Goal: Find specific page/section: Locate a particular part of the current website

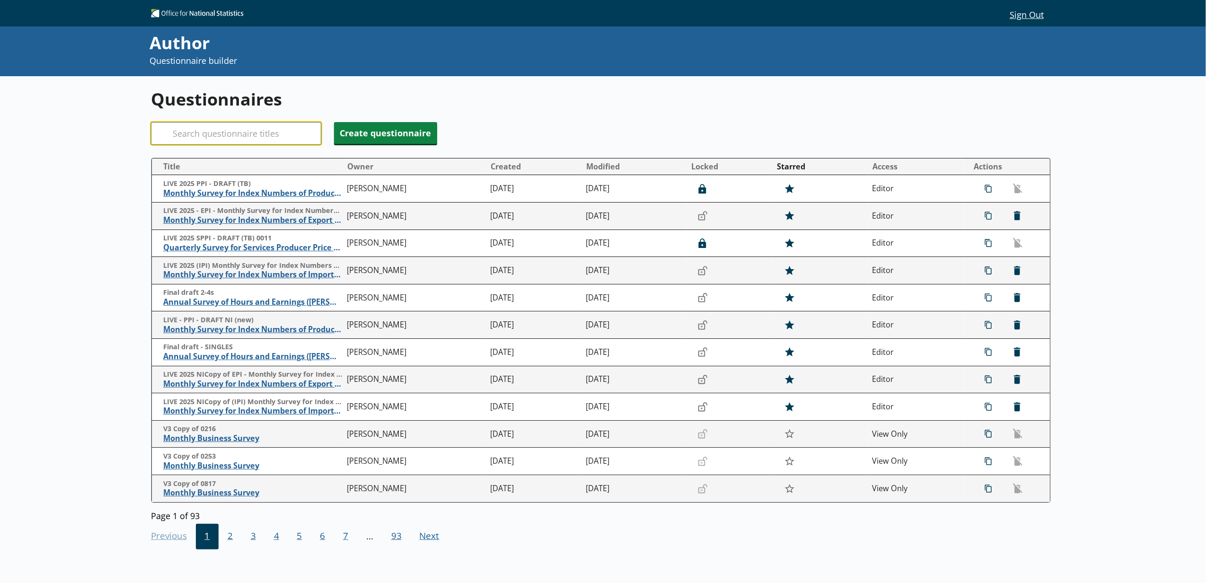
click at [276, 139] on input "Search" at bounding box center [236, 133] width 170 height 23
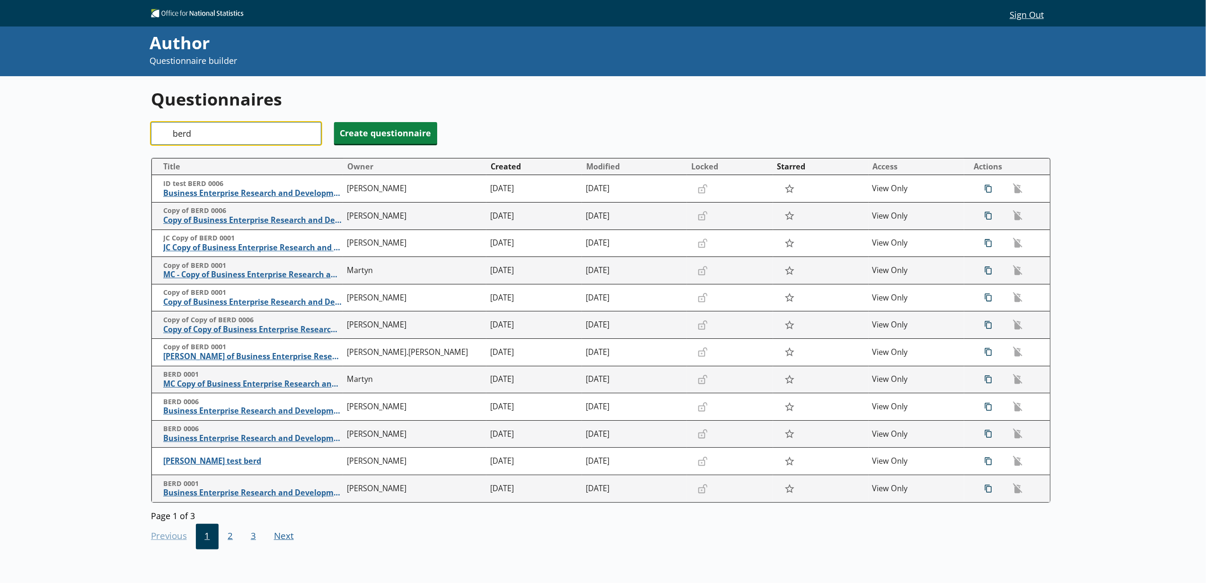
type input "berd"
click at [576, 168] on button "Created" at bounding box center [534, 166] width 95 height 15
click at [593, 170] on button "Modified" at bounding box center [635, 166] width 104 height 15
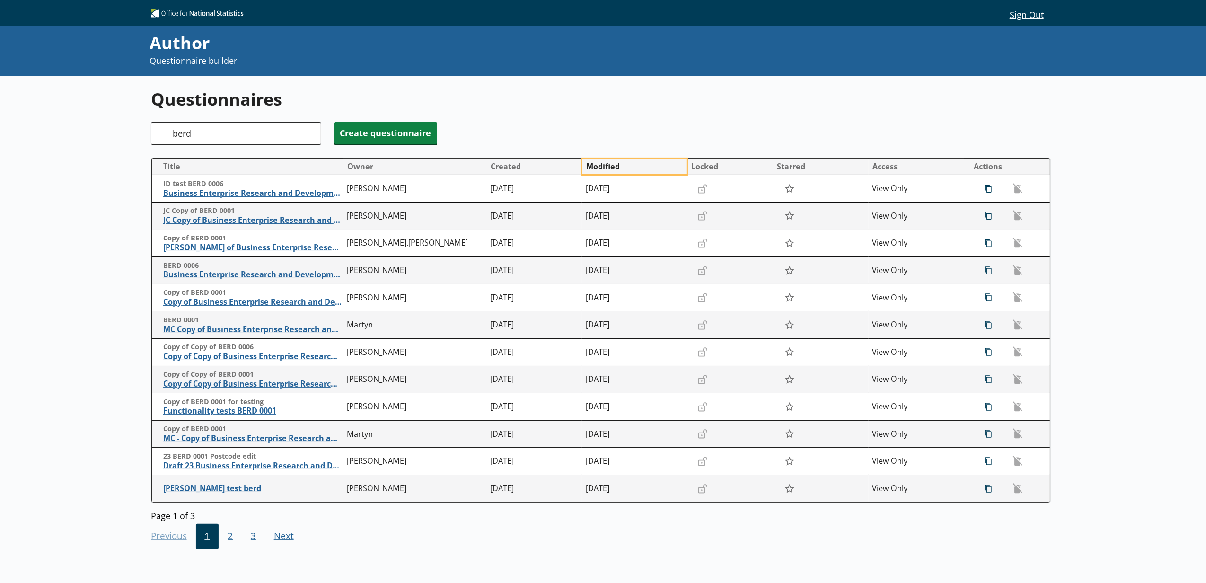
click at [608, 169] on button "Modified" at bounding box center [635, 166] width 104 height 15
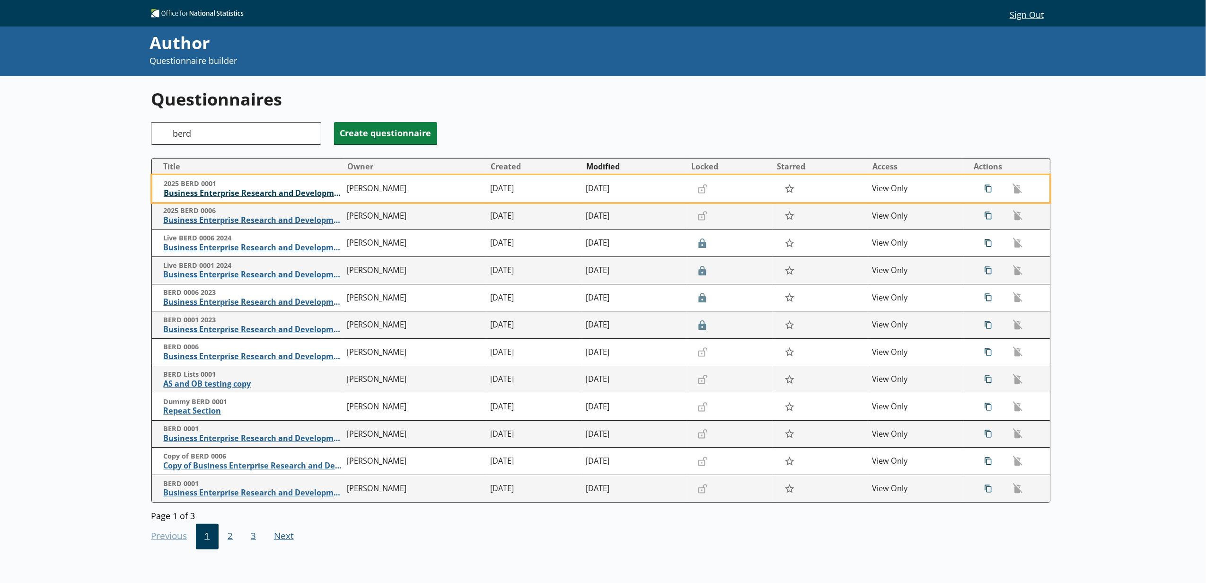
click at [289, 192] on span "Business Enterprise Research and Development" at bounding box center [253, 193] width 179 height 10
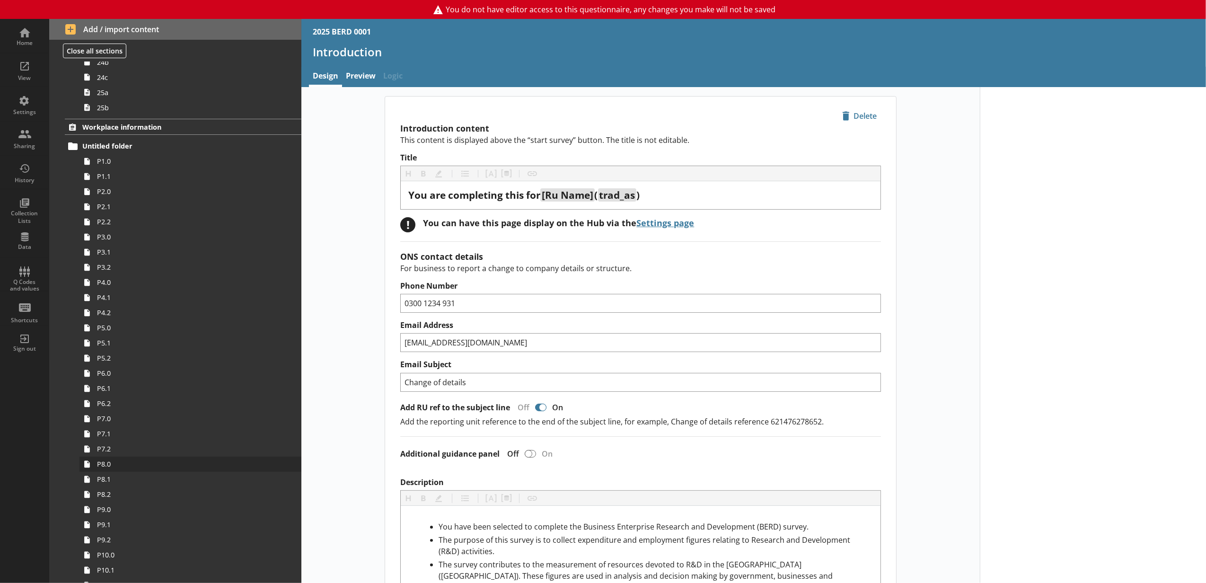
scroll to position [1472, 0]
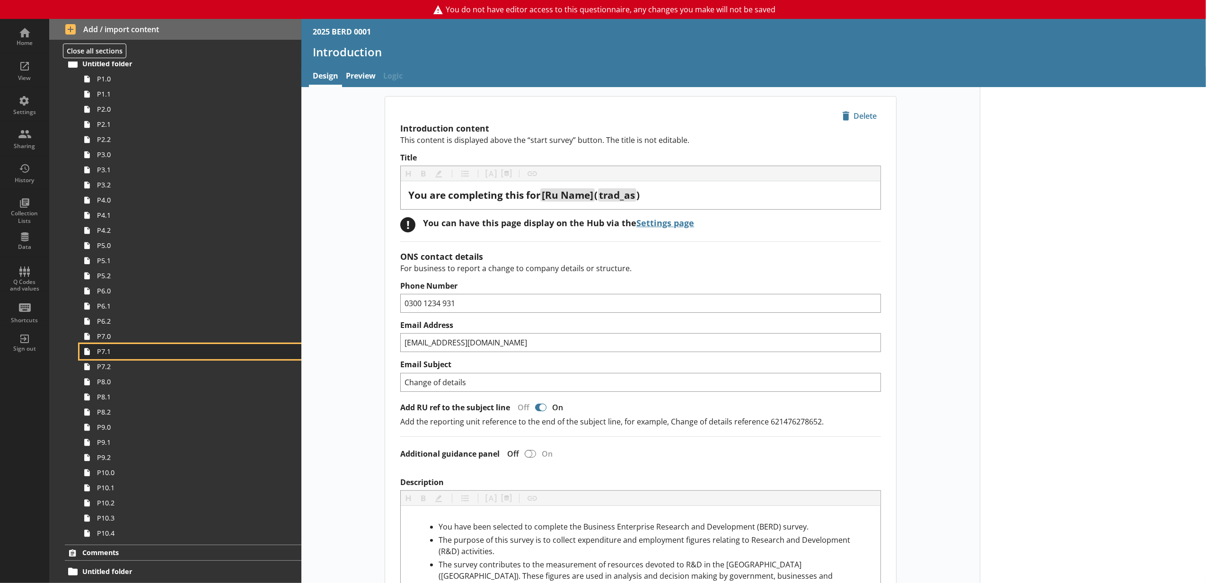
click at [133, 358] on link "P7.1" at bounding box center [191, 351] width 222 height 15
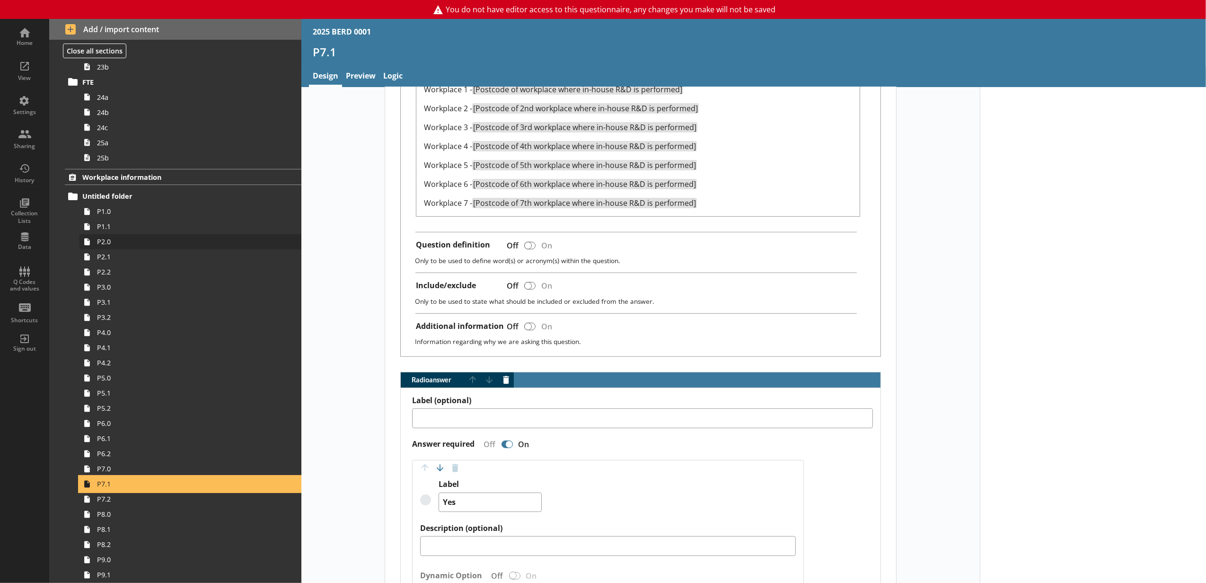
scroll to position [1420, 0]
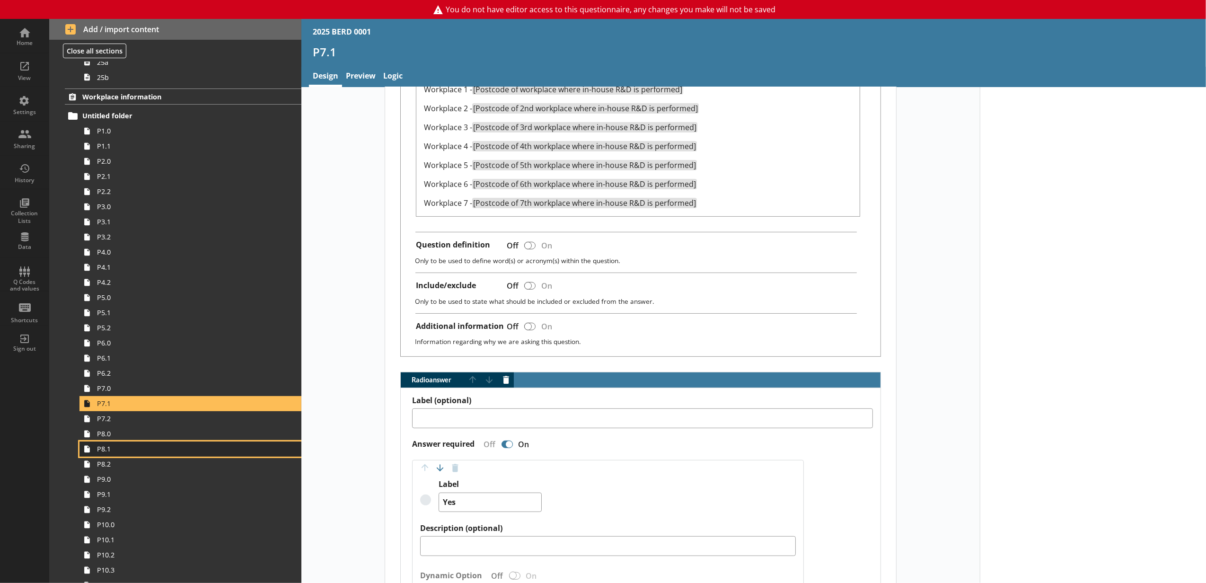
click at [125, 450] on span "P8.1" at bounding box center [177, 448] width 161 height 9
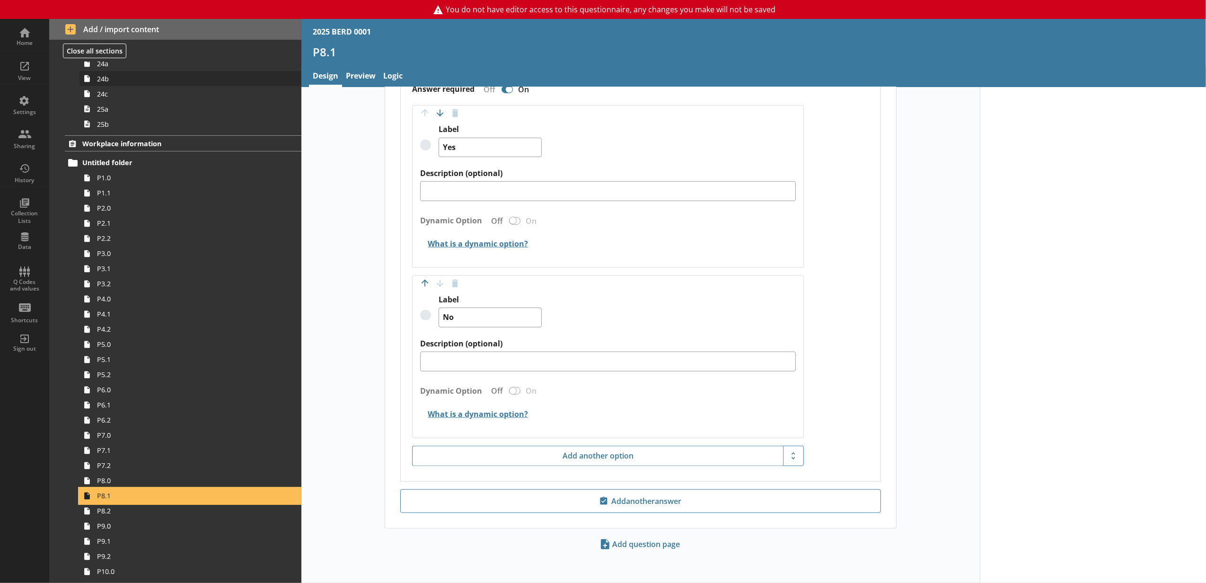
scroll to position [1210, 0]
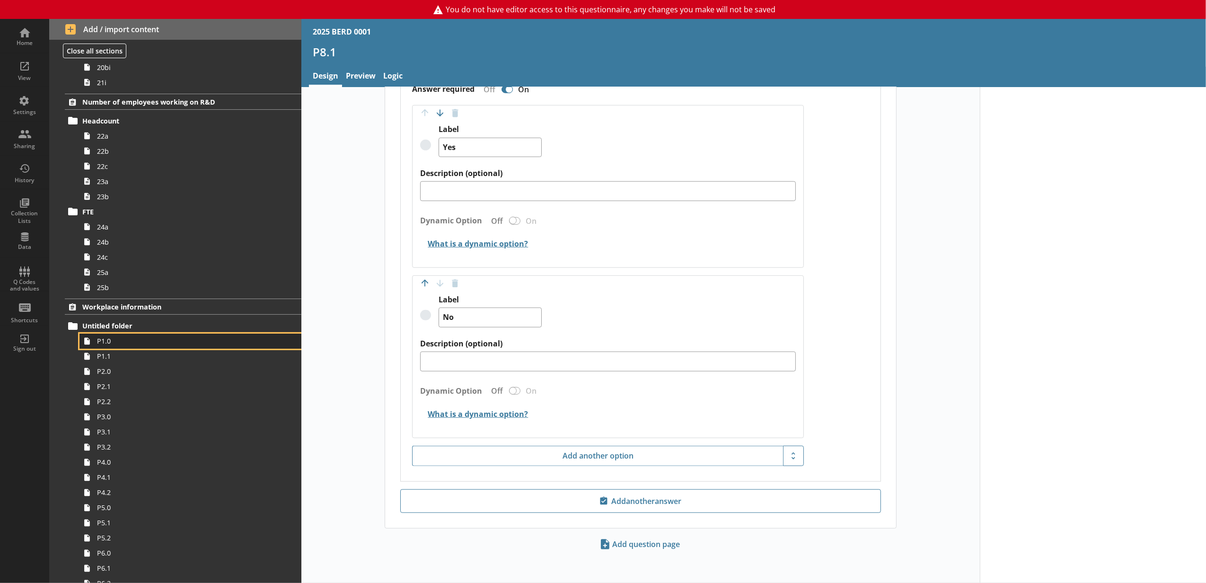
click at [168, 345] on span "P1.0" at bounding box center [177, 340] width 161 height 9
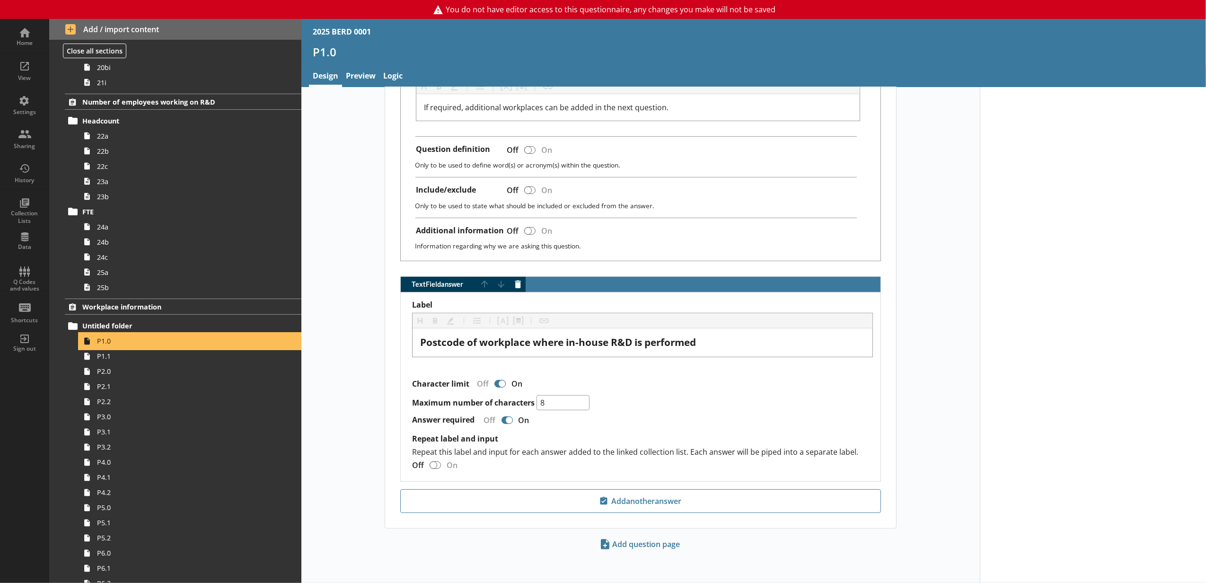
scroll to position [93, 0]
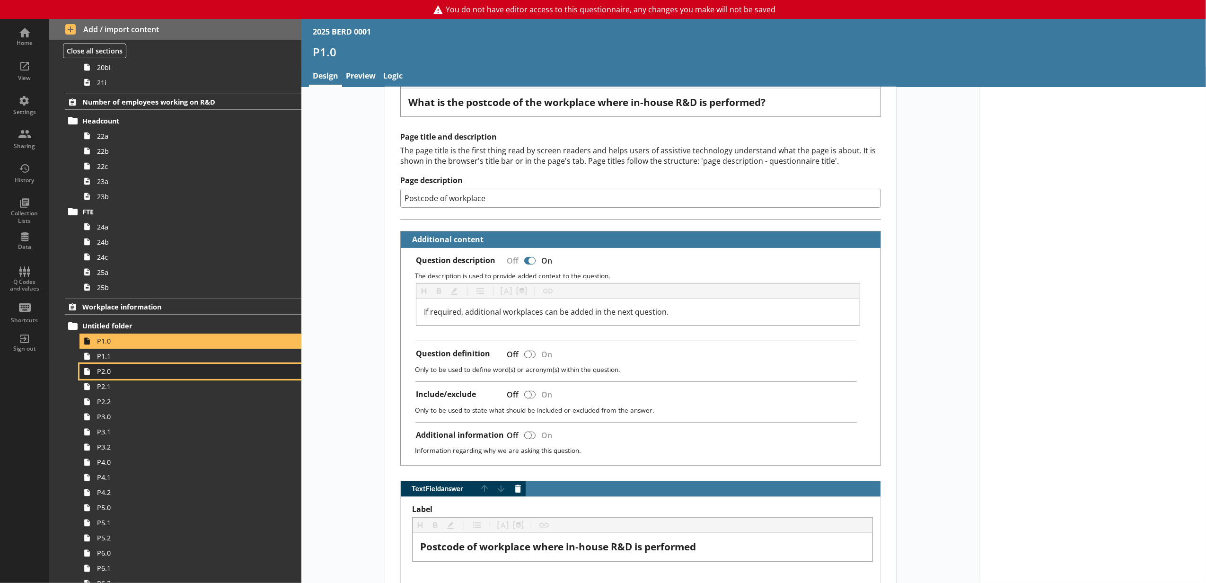
click at [184, 376] on span "P2.0" at bounding box center [177, 371] width 161 height 9
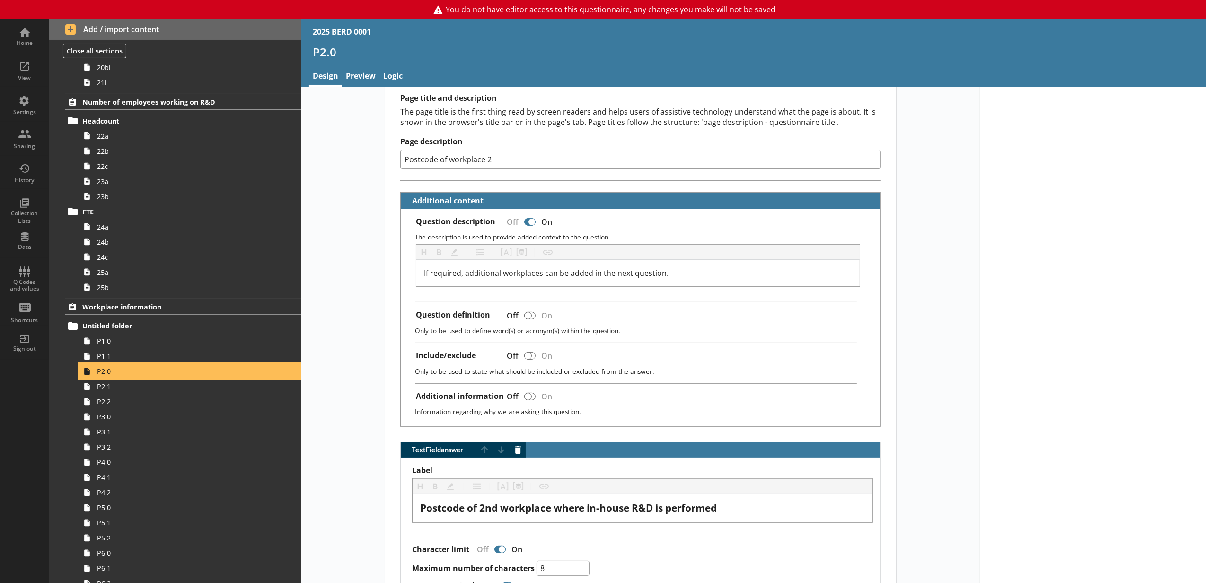
scroll to position [302, 0]
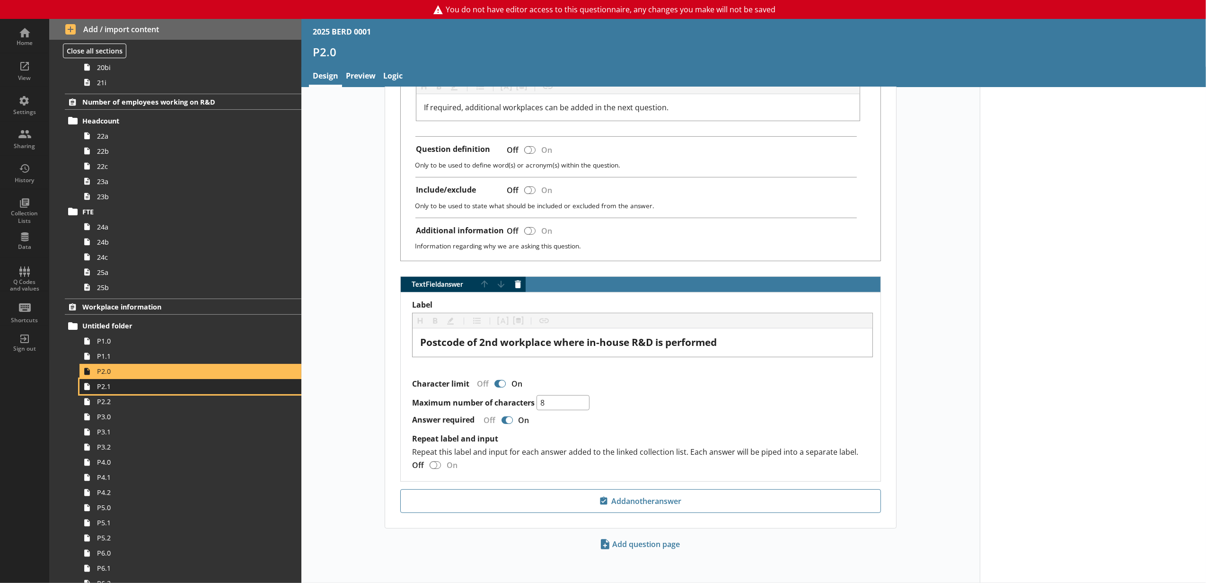
click at [205, 394] on link "P2.1" at bounding box center [191, 386] width 222 height 15
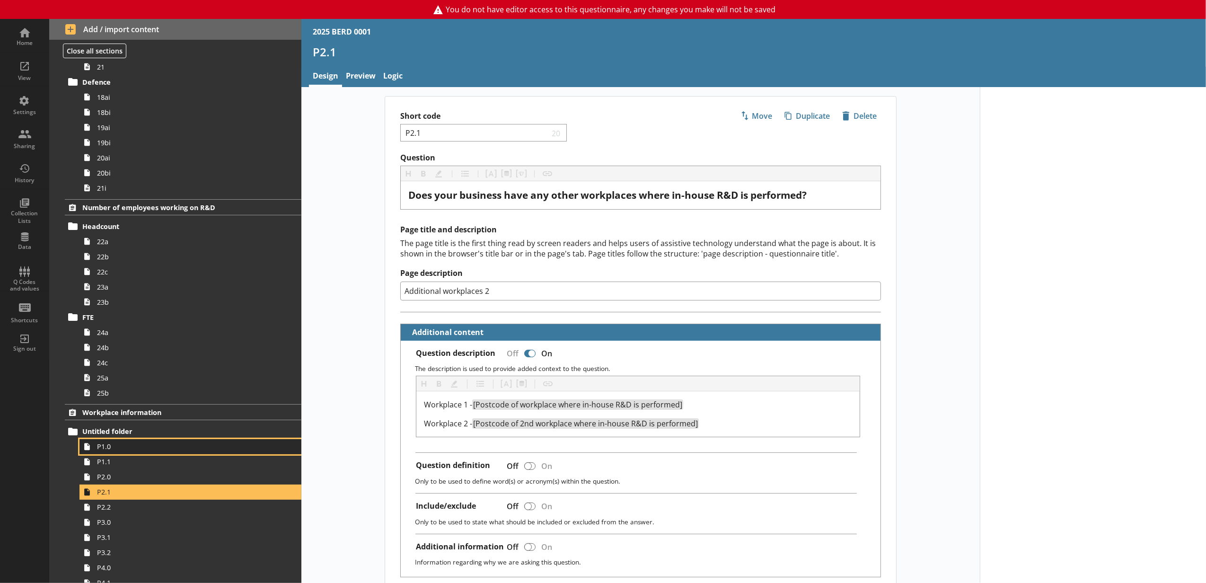
click at [171, 451] on span "P1.0" at bounding box center [177, 446] width 161 height 9
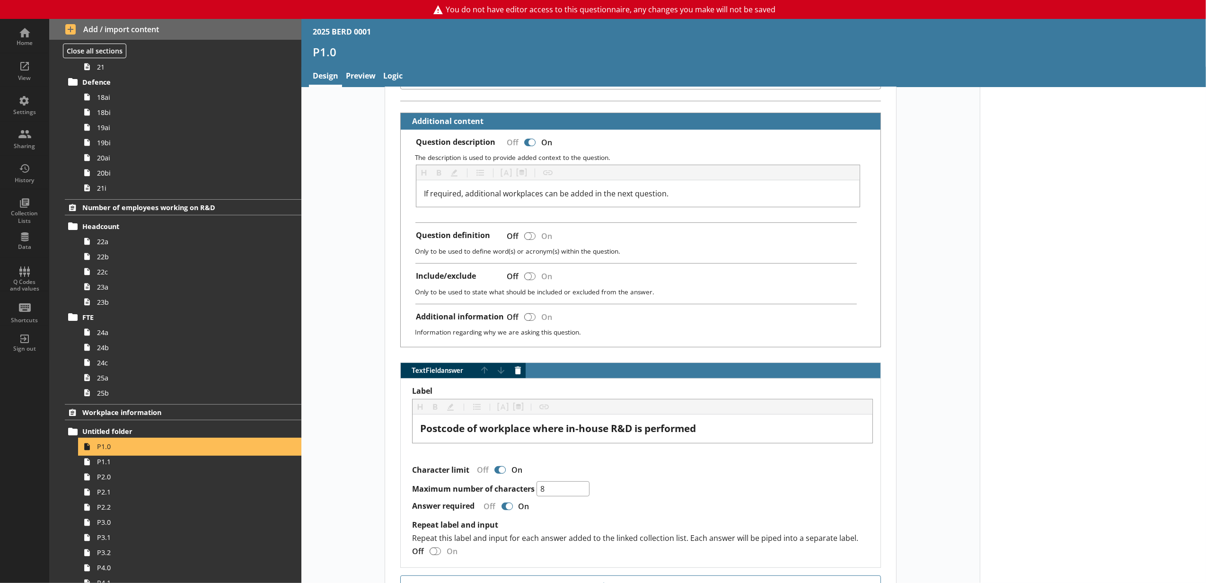
scroll to position [302, 0]
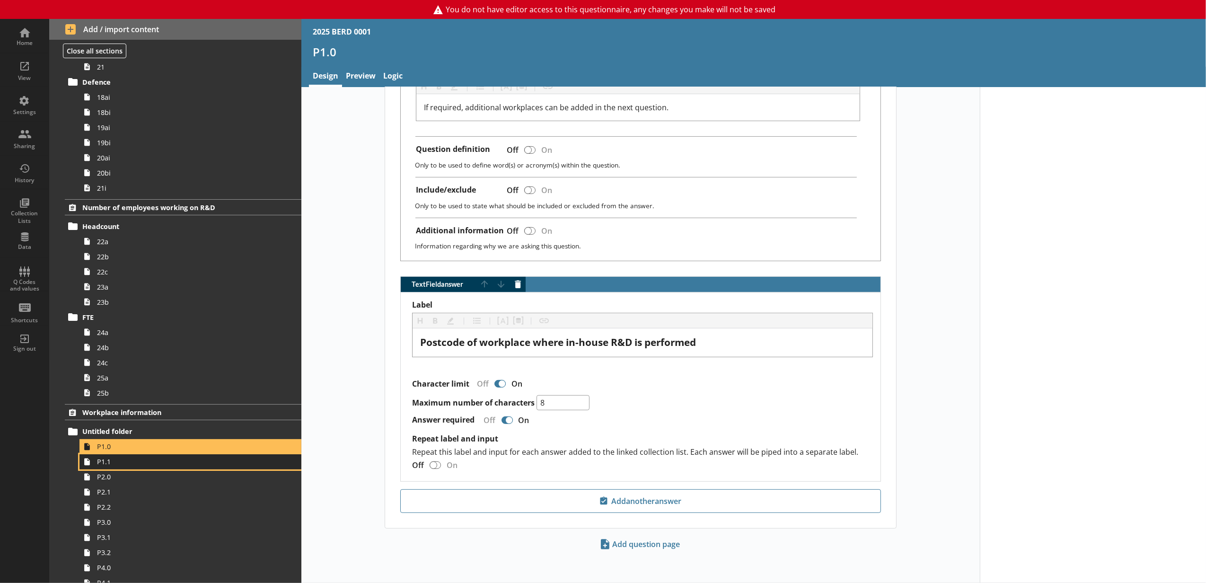
click at [131, 469] on link "P1.1" at bounding box center [191, 461] width 222 height 15
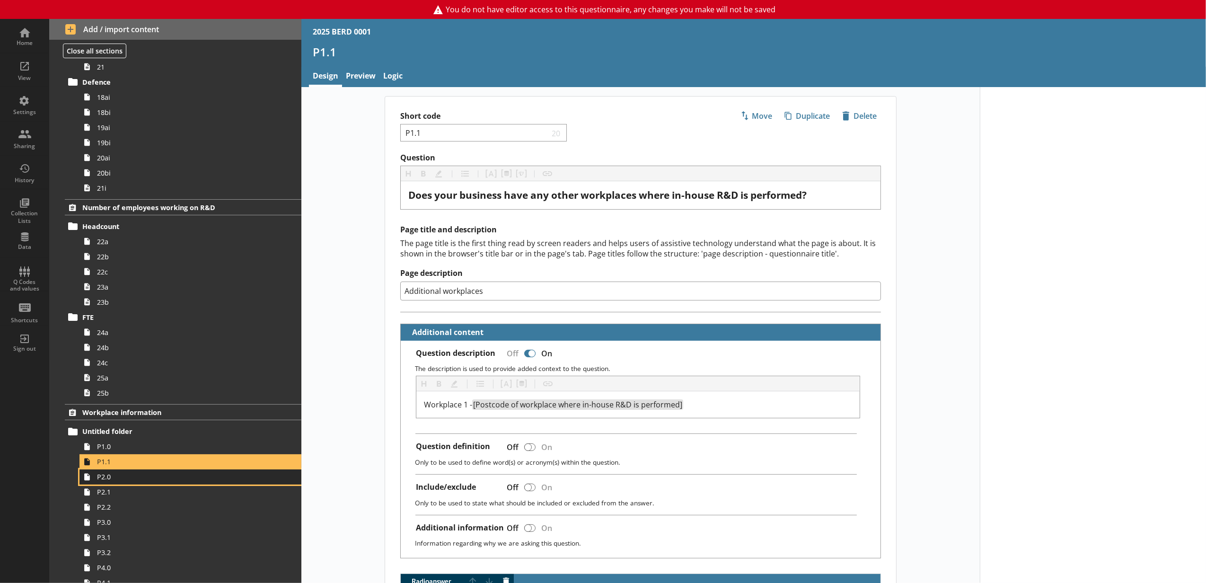
click at [102, 485] on link "P2.0" at bounding box center [191, 476] width 222 height 15
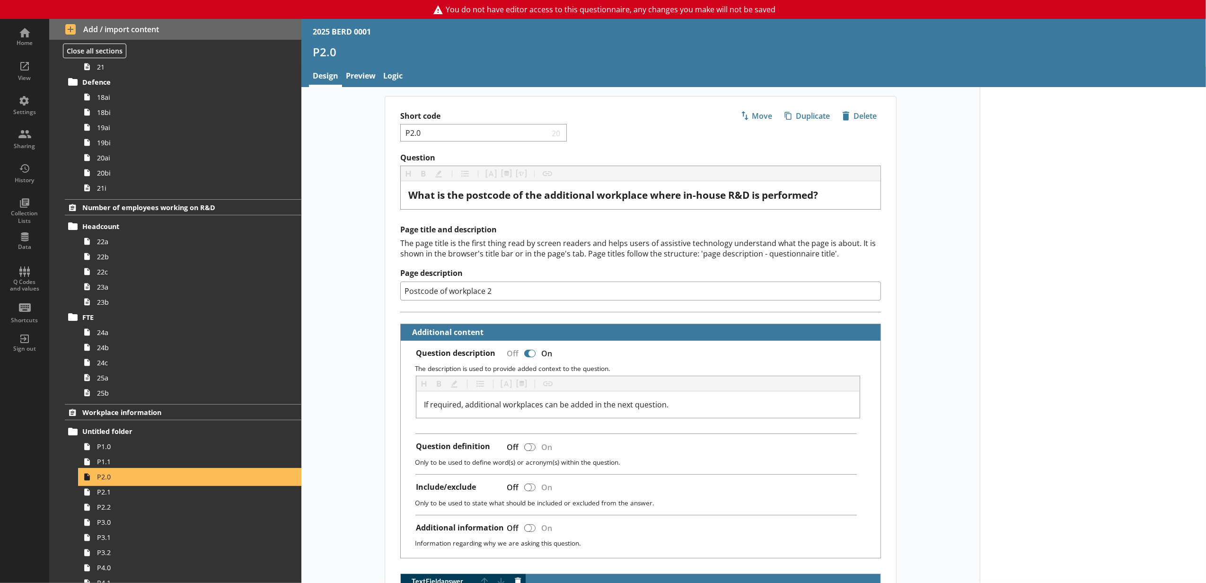
scroll to position [1210, 0]
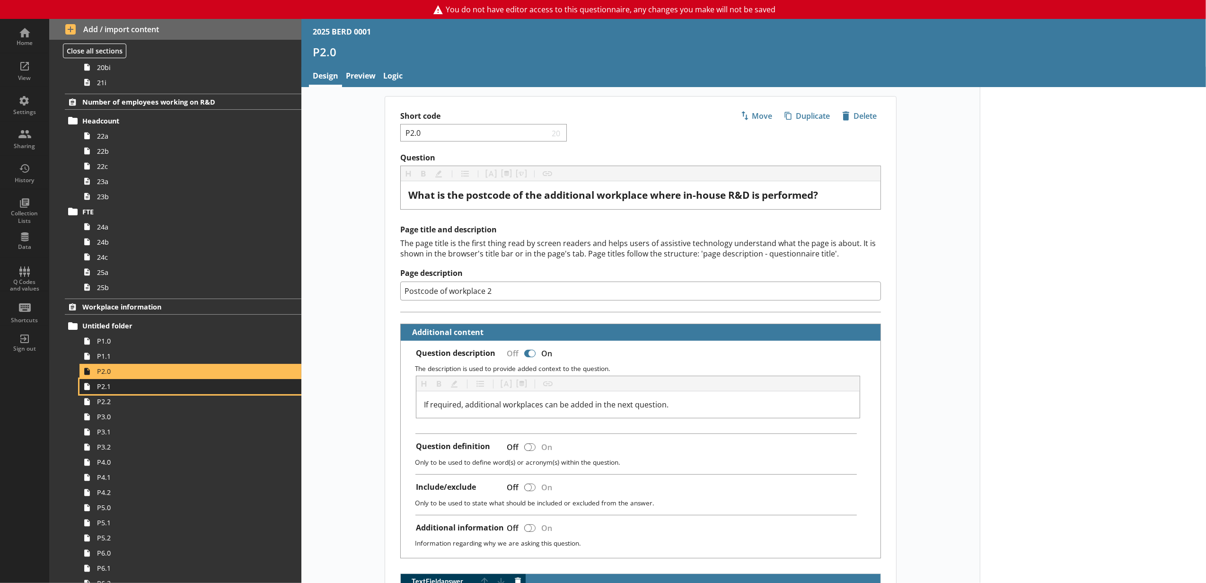
click at [133, 394] on link "P2.1" at bounding box center [191, 386] width 222 height 15
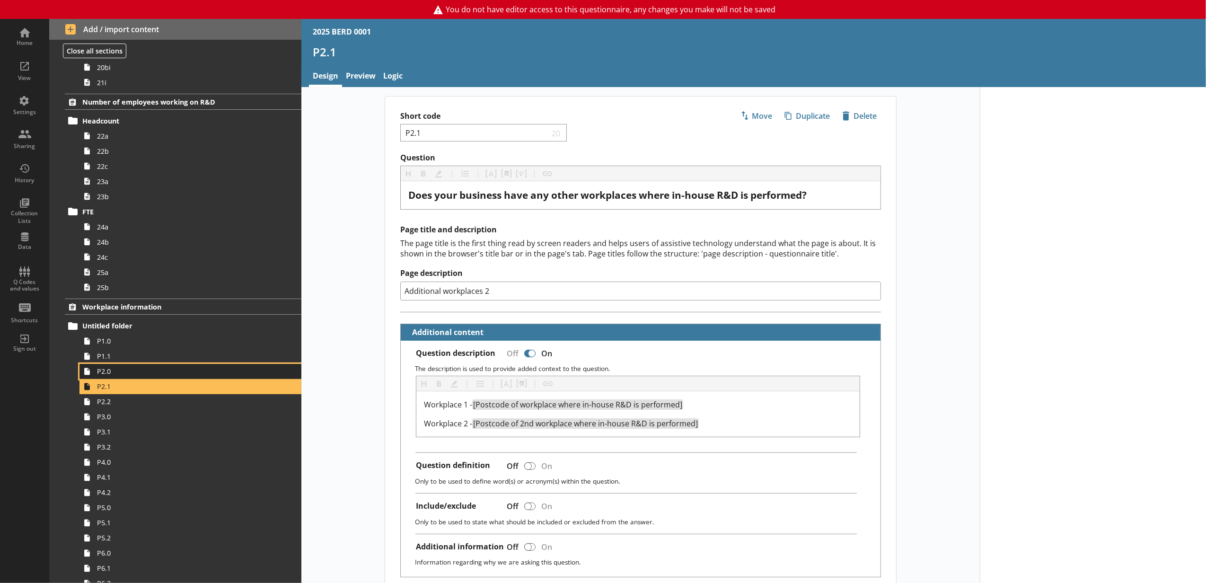
click at [119, 375] on span "P2.0" at bounding box center [177, 371] width 161 height 9
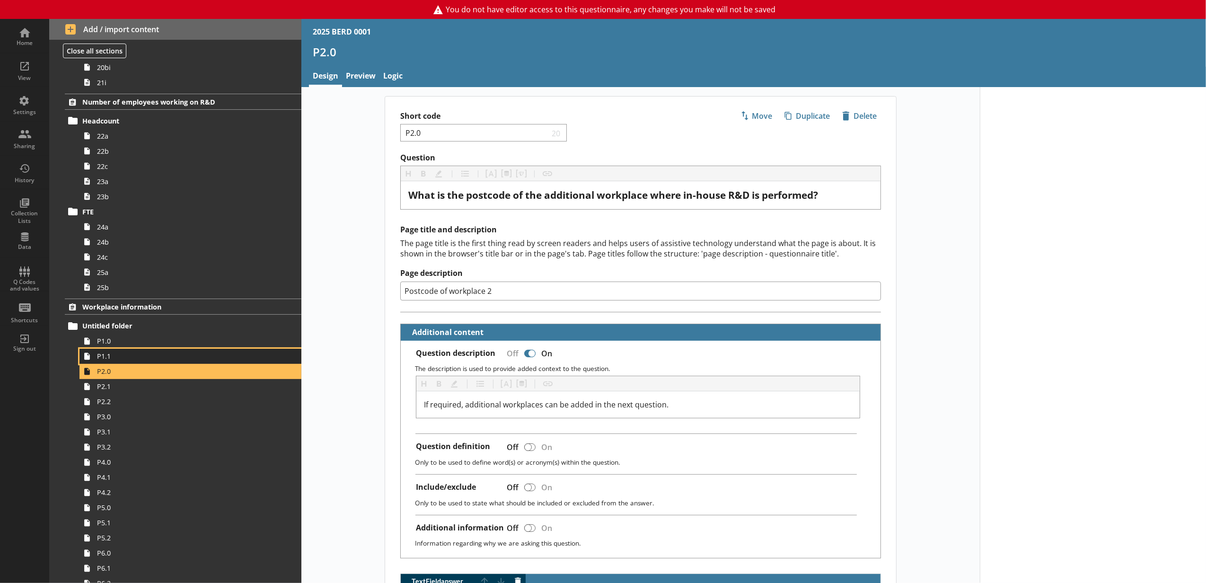
click at [120, 361] on span "P1.1" at bounding box center [177, 356] width 161 height 9
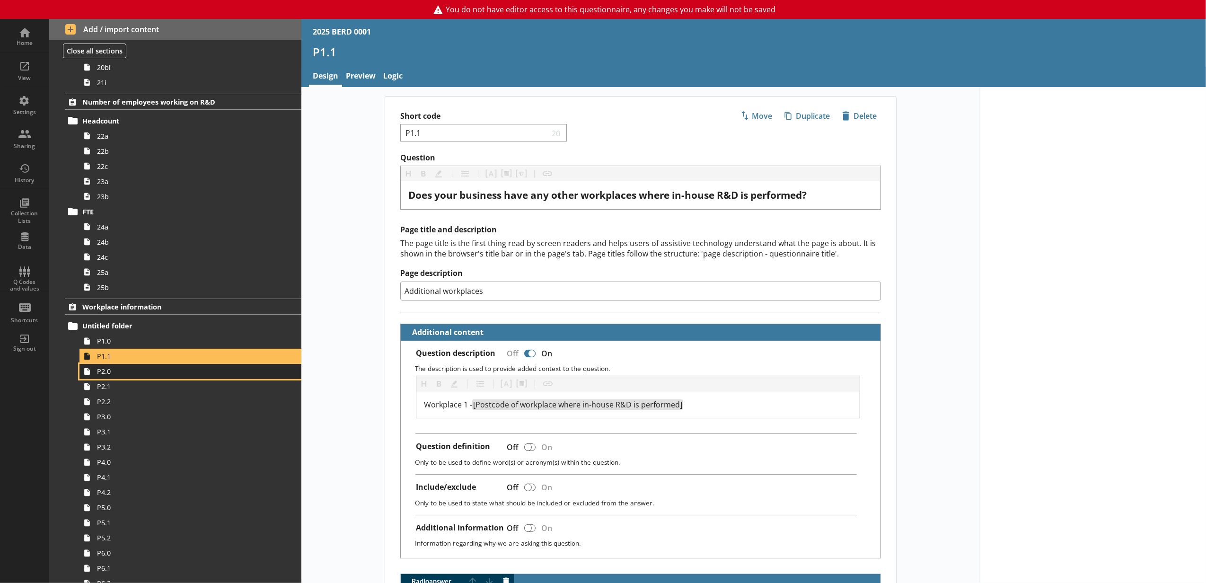
click at [201, 379] on link "P2.0" at bounding box center [191, 371] width 222 height 15
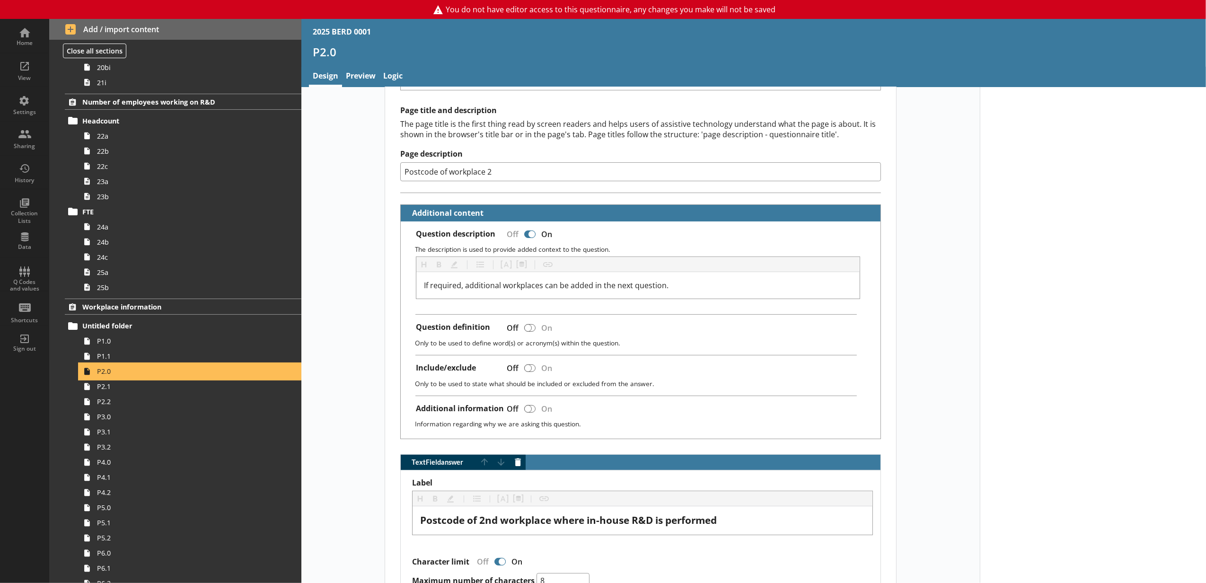
scroll to position [92, 0]
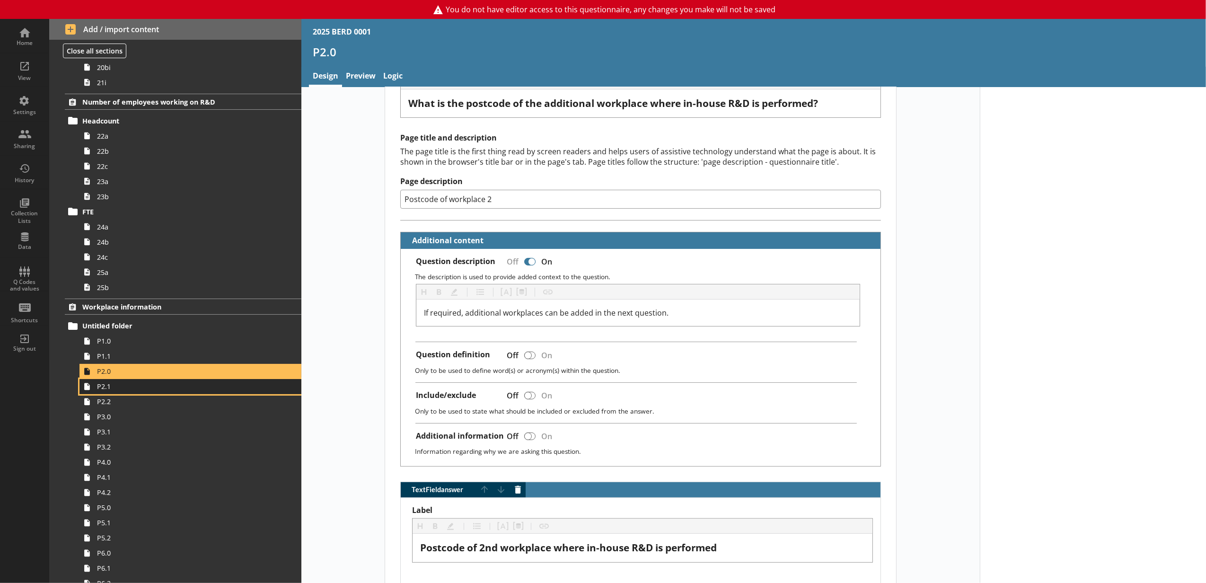
click at [200, 390] on span "P2.1" at bounding box center [177, 386] width 161 height 9
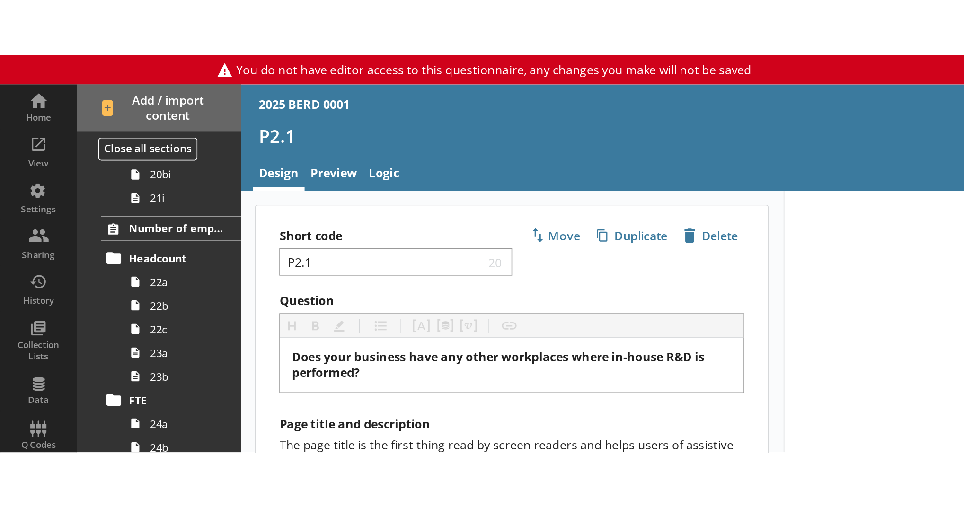
scroll to position [1209, 0]
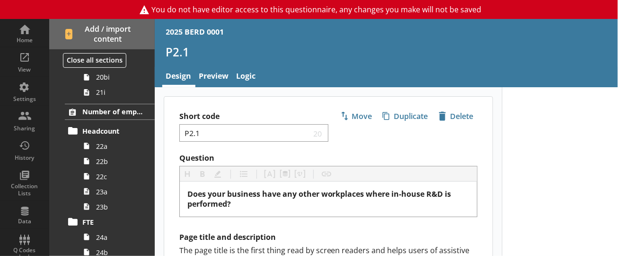
type textarea "x"
